Goal: Check status: Check status

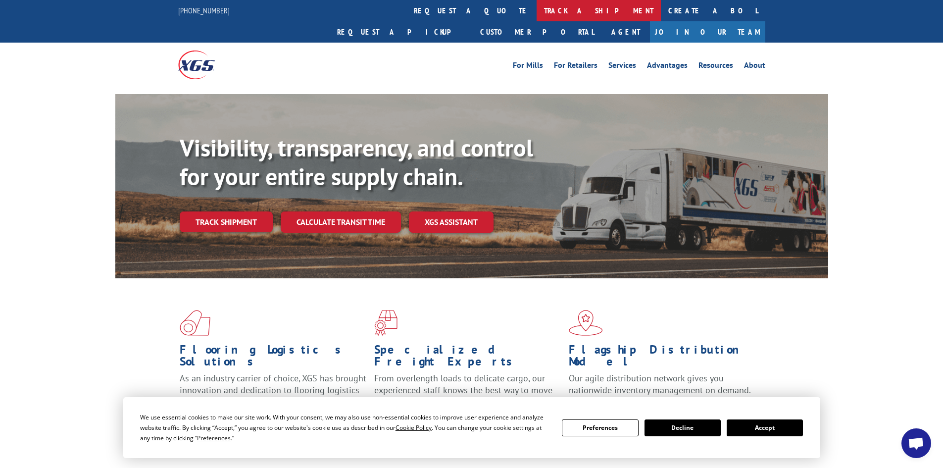
click at [536, 9] on link "track a shipment" at bounding box center [598, 10] width 124 height 21
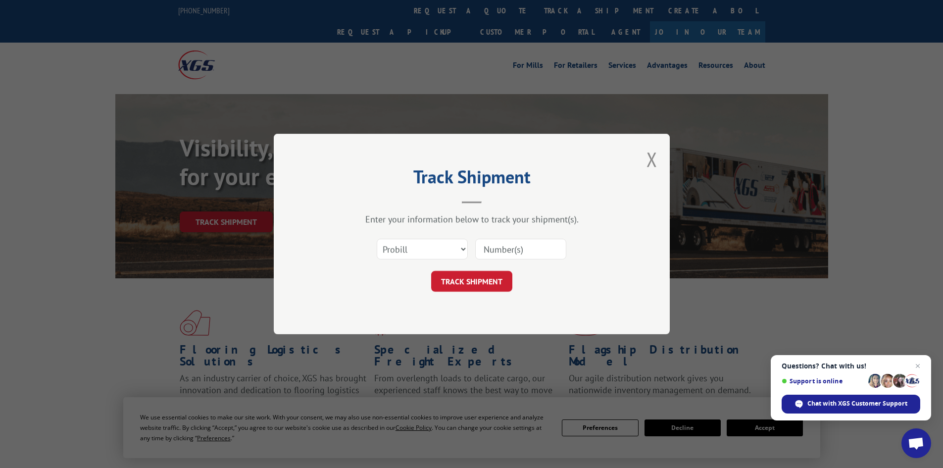
paste input "5549121"
type input "5549121"
click at [478, 284] on button "TRACK SHIPMENT" at bounding box center [471, 281] width 81 height 21
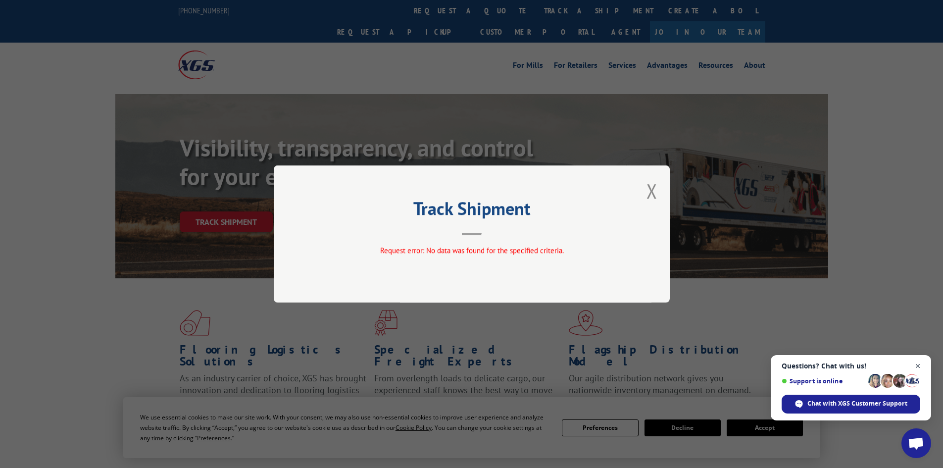
click at [918, 364] on span "Close chat" at bounding box center [917, 366] width 12 height 12
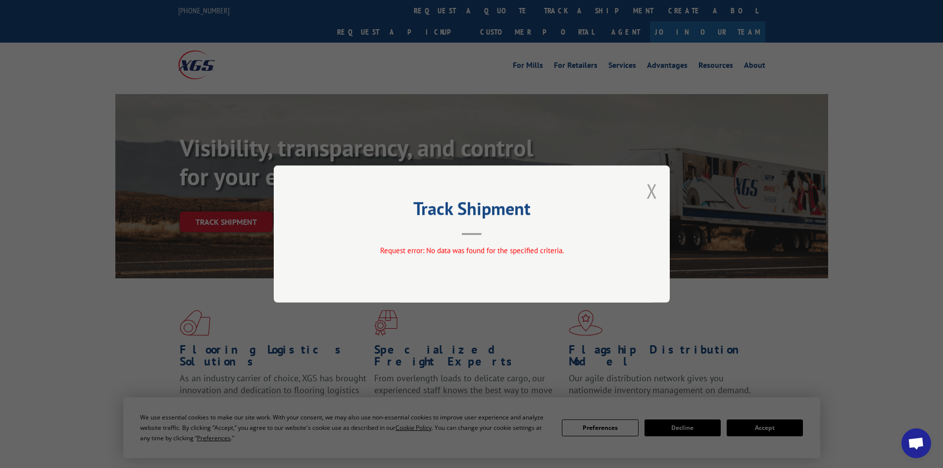
click at [651, 186] on button "Close modal" at bounding box center [651, 191] width 11 height 26
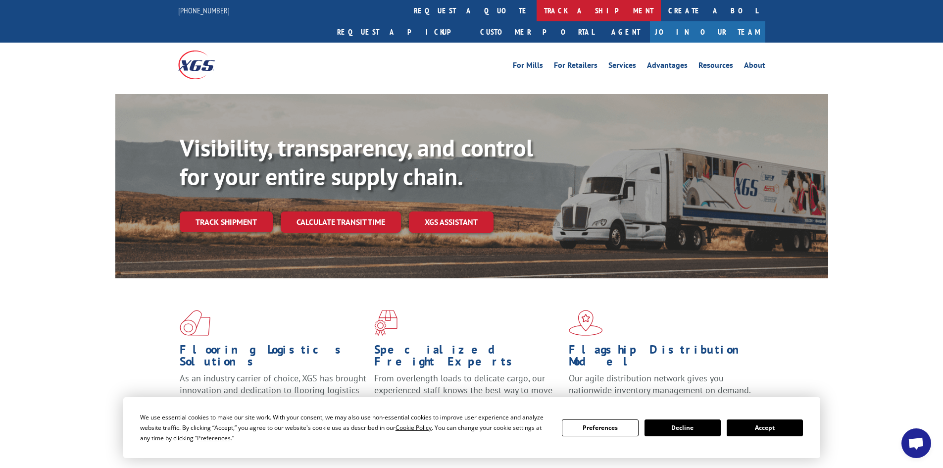
click at [536, 12] on link "track a shipment" at bounding box center [598, 10] width 124 height 21
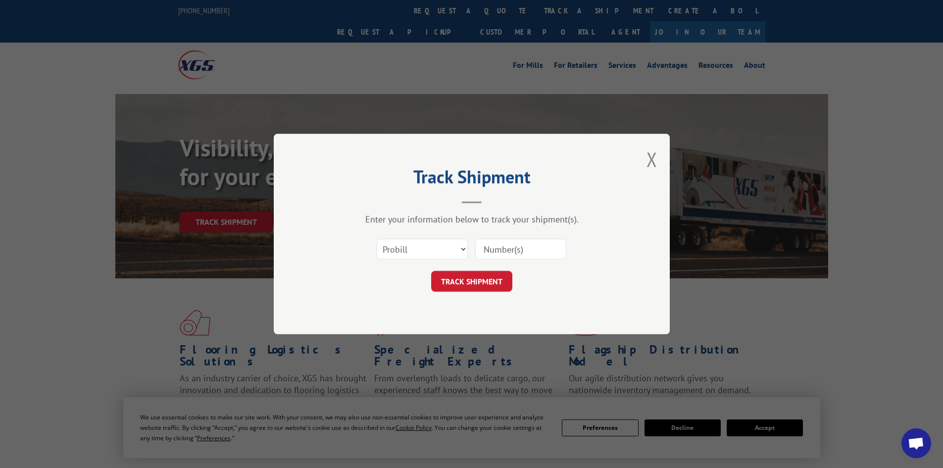
paste input "- 85475"
type input "- 85475"
click at [472, 281] on button "TRACK SHIPMENT" at bounding box center [471, 281] width 81 height 21
